Goal: Transaction & Acquisition: Purchase product/service

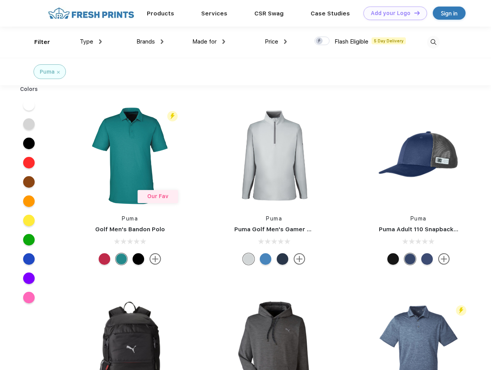
click at [393, 13] on link "Add your Logo Design Tool" at bounding box center [396, 13] width 64 height 13
click at [0, 0] on div "Design Tool" at bounding box center [0, 0] width 0 height 0
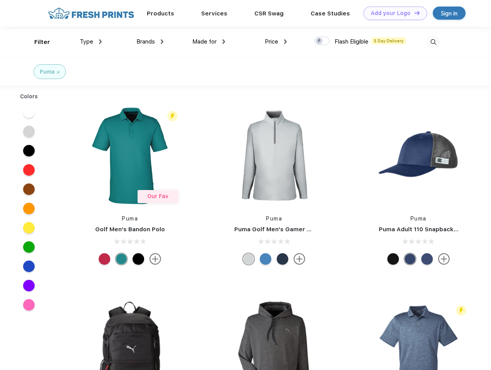
click at [414, 13] on link "Add your Logo Design Tool" at bounding box center [396, 13] width 64 height 13
click at [37, 42] on div "Filter" at bounding box center [42, 42] width 16 height 9
click at [91, 42] on span "Type" at bounding box center [86, 41] width 13 height 7
click at [150, 42] on span "Brands" at bounding box center [145, 41] width 19 height 7
click at [209, 42] on span "Made for" at bounding box center [204, 41] width 24 height 7
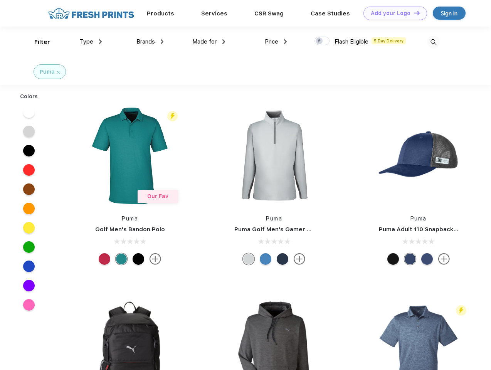
click at [276, 42] on span "Price" at bounding box center [271, 41] width 13 height 7
click at [322, 41] on div at bounding box center [322, 41] width 15 height 8
click at [320, 41] on input "checkbox" at bounding box center [317, 38] width 5 height 5
click at [433, 42] on img at bounding box center [433, 42] width 13 height 13
